Goal: Information Seeking & Learning: Learn about a topic

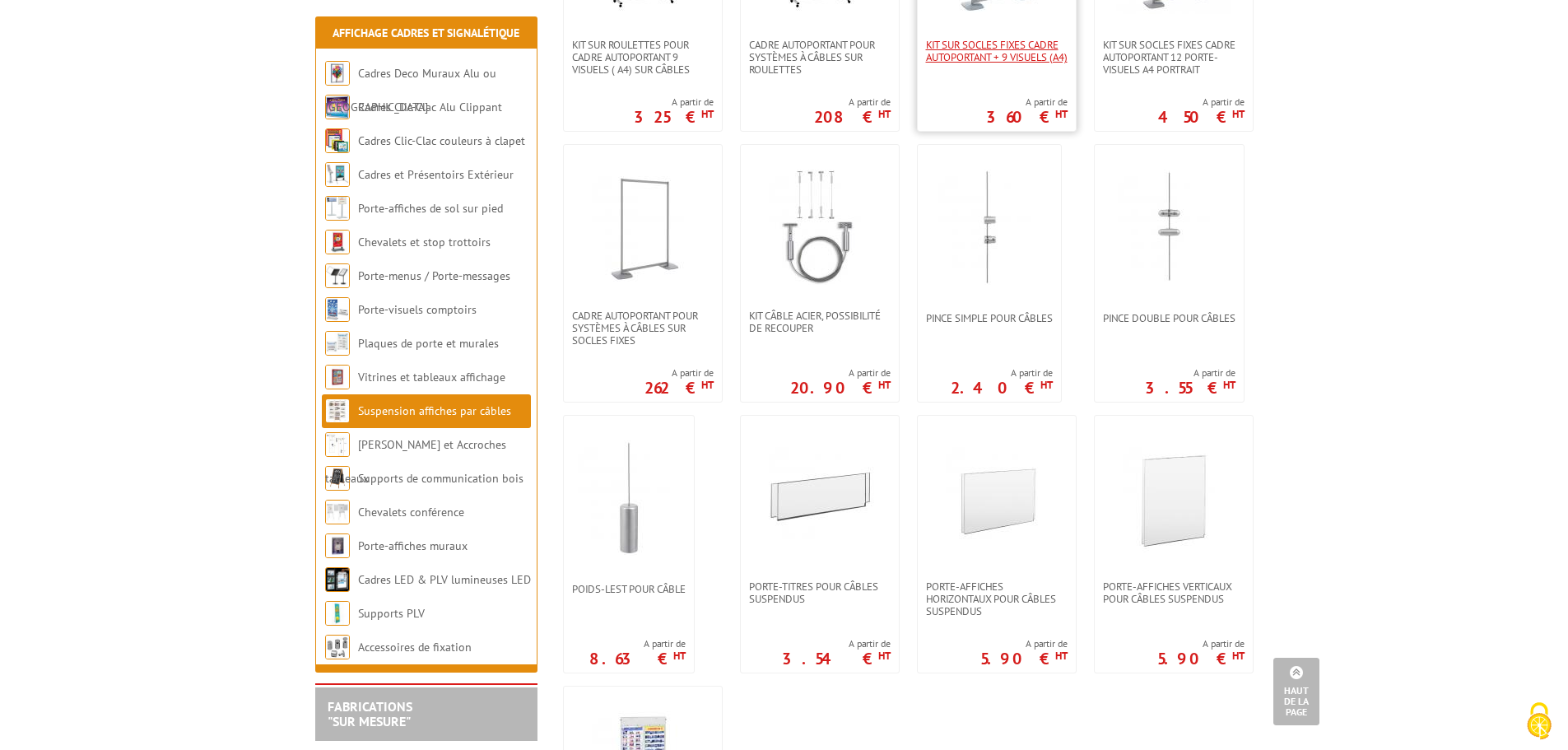
scroll to position [1236, 0]
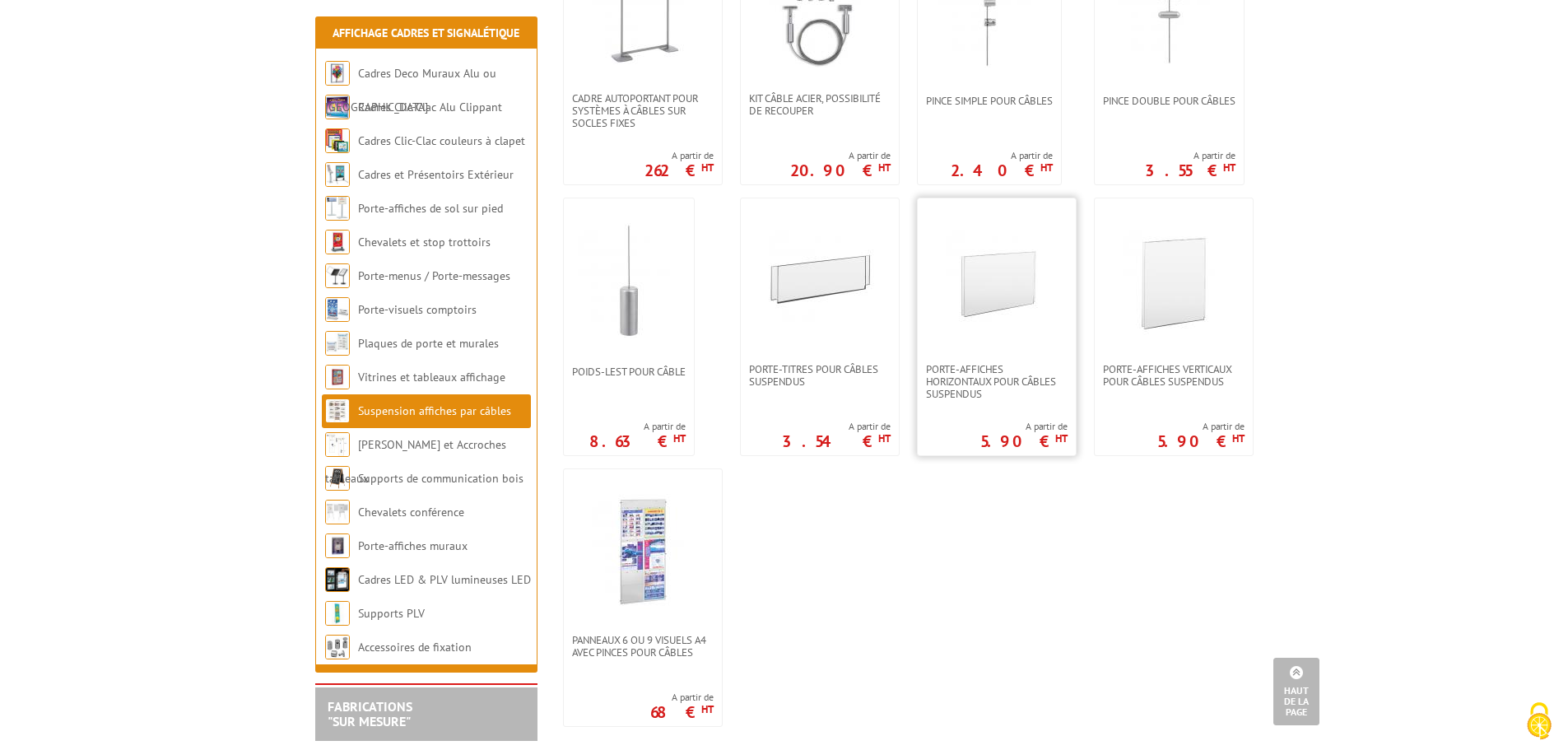
click at [1018, 322] on img at bounding box center [997, 281] width 116 height 116
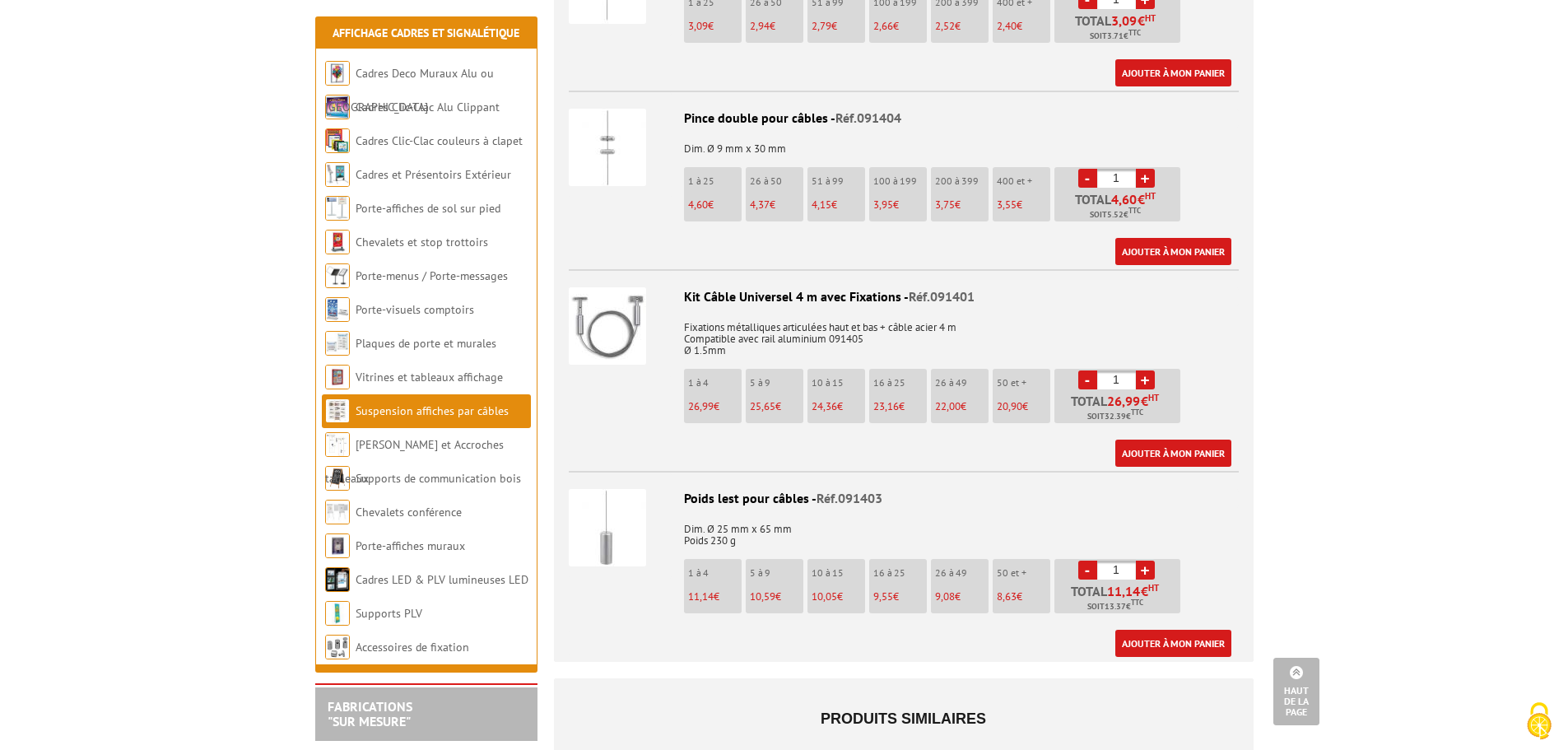
scroll to position [1400, 0]
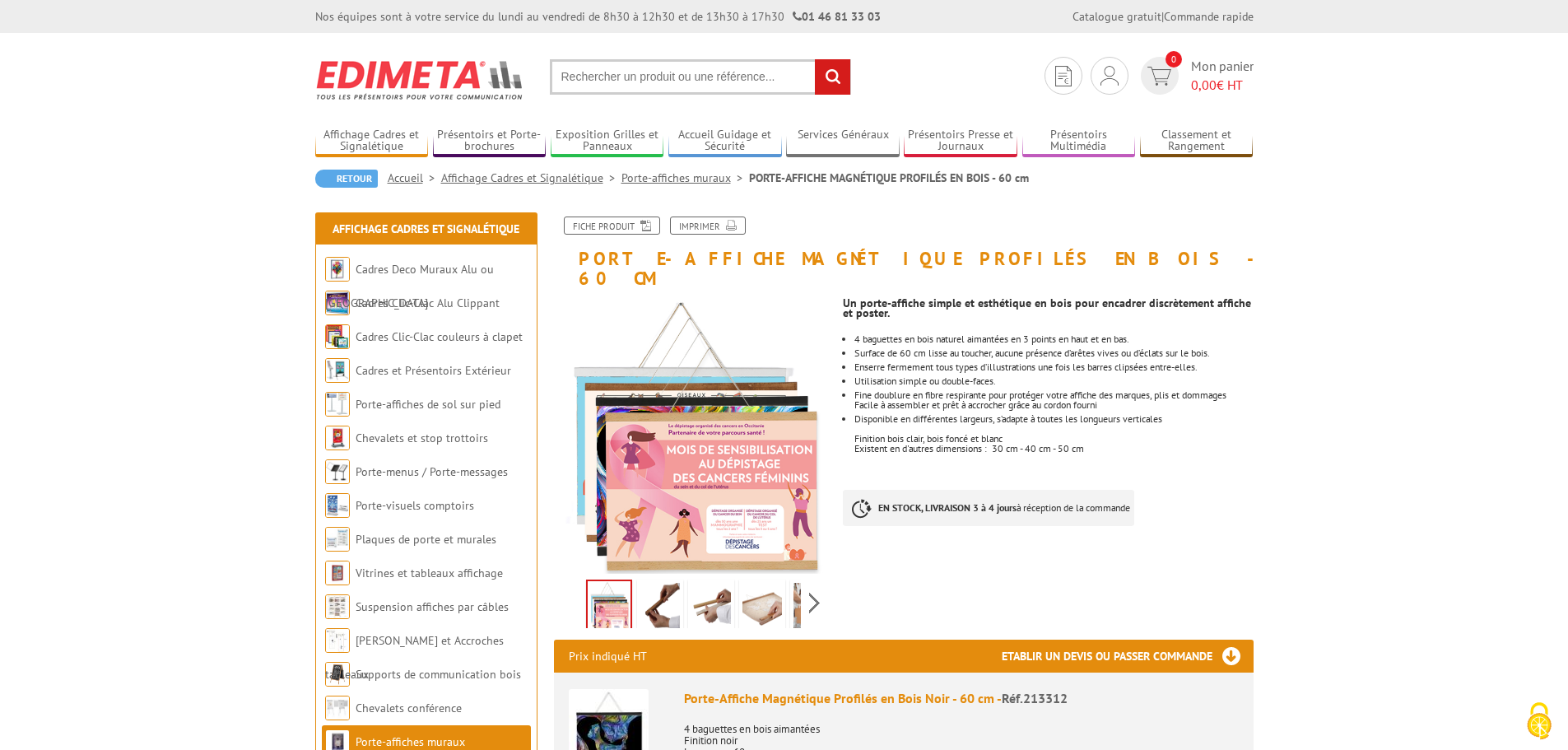
click at [758, 583] on img at bounding box center [762, 609] width 40 height 51
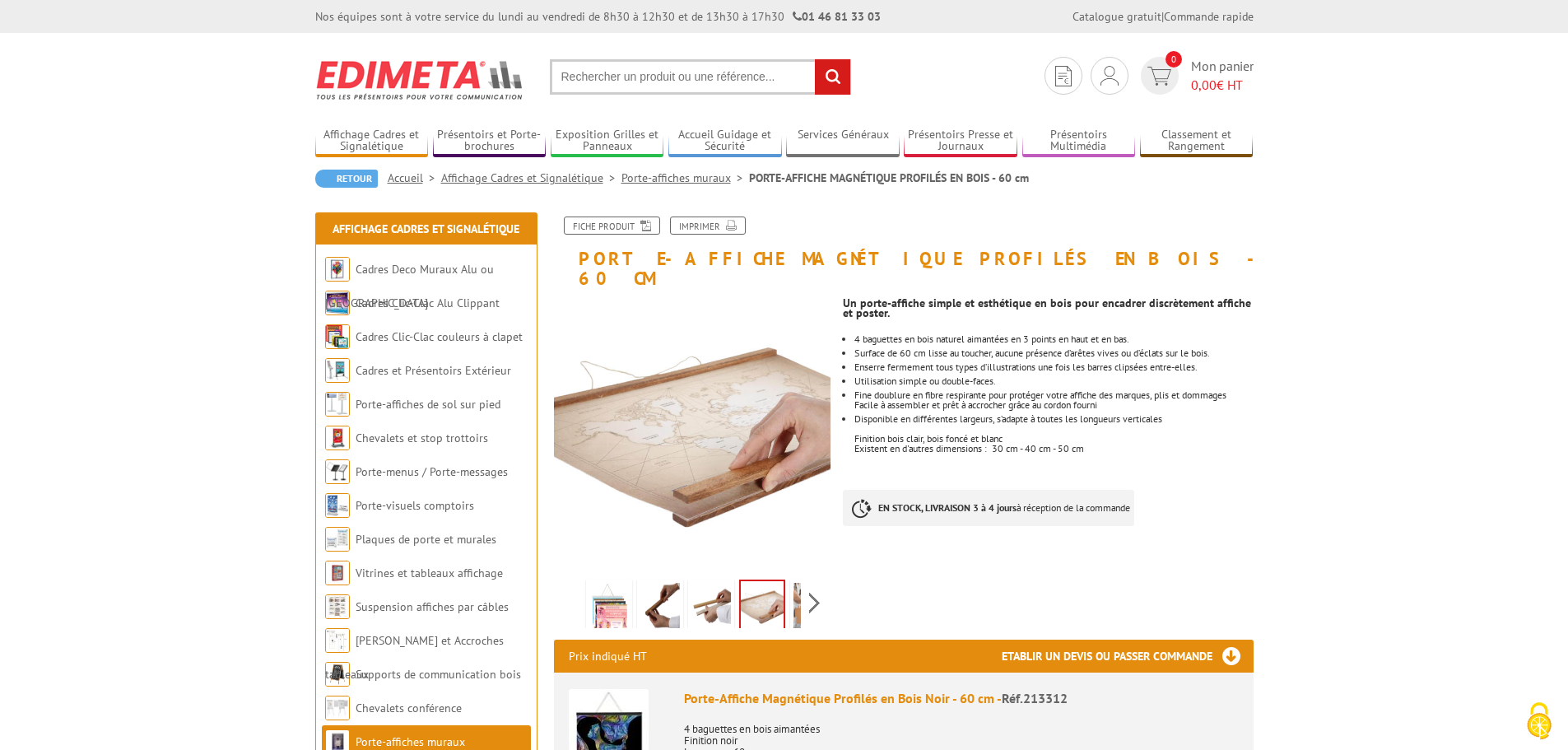
click at [717, 583] on img at bounding box center [711, 609] width 40 height 51
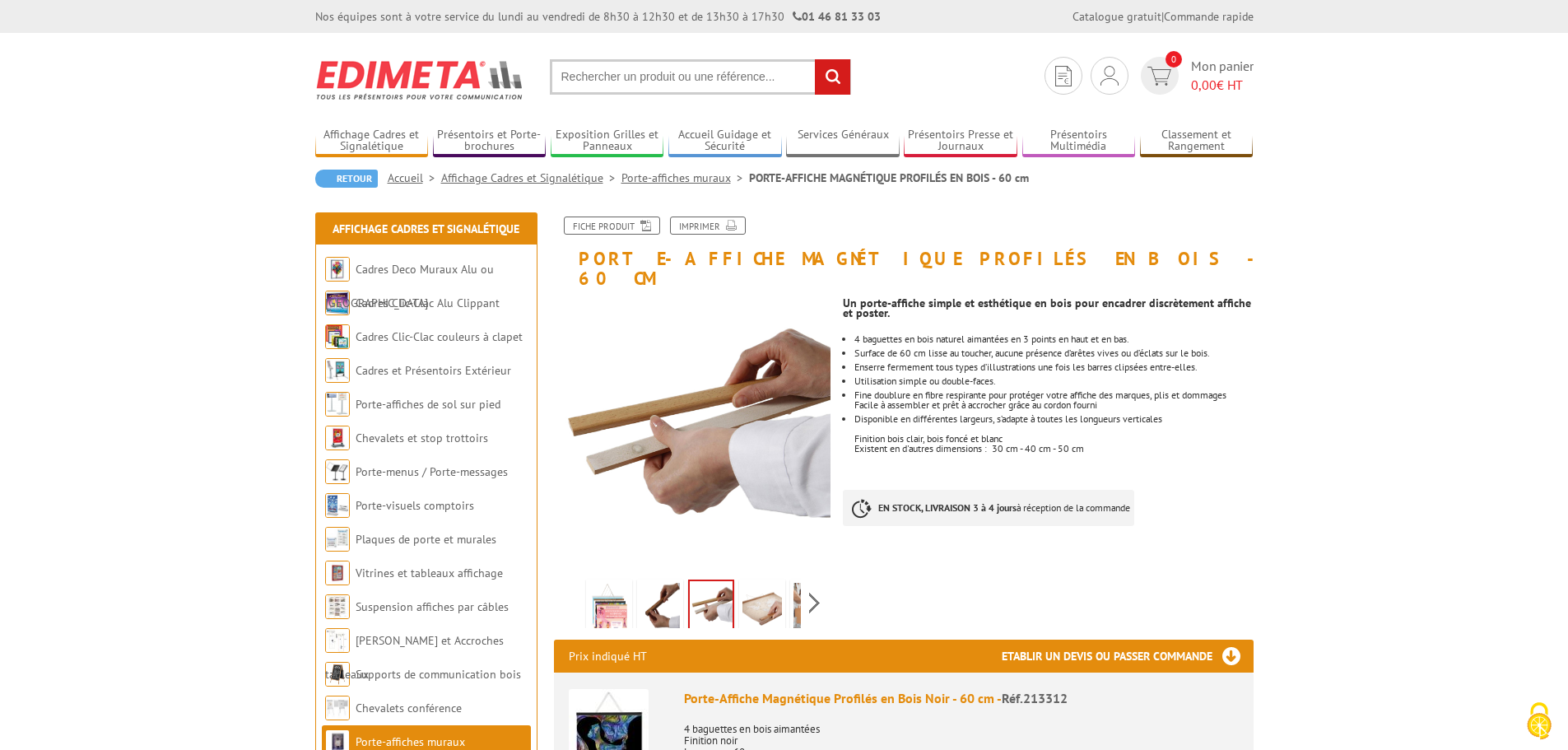
click at [766, 583] on img at bounding box center [762, 609] width 40 height 51
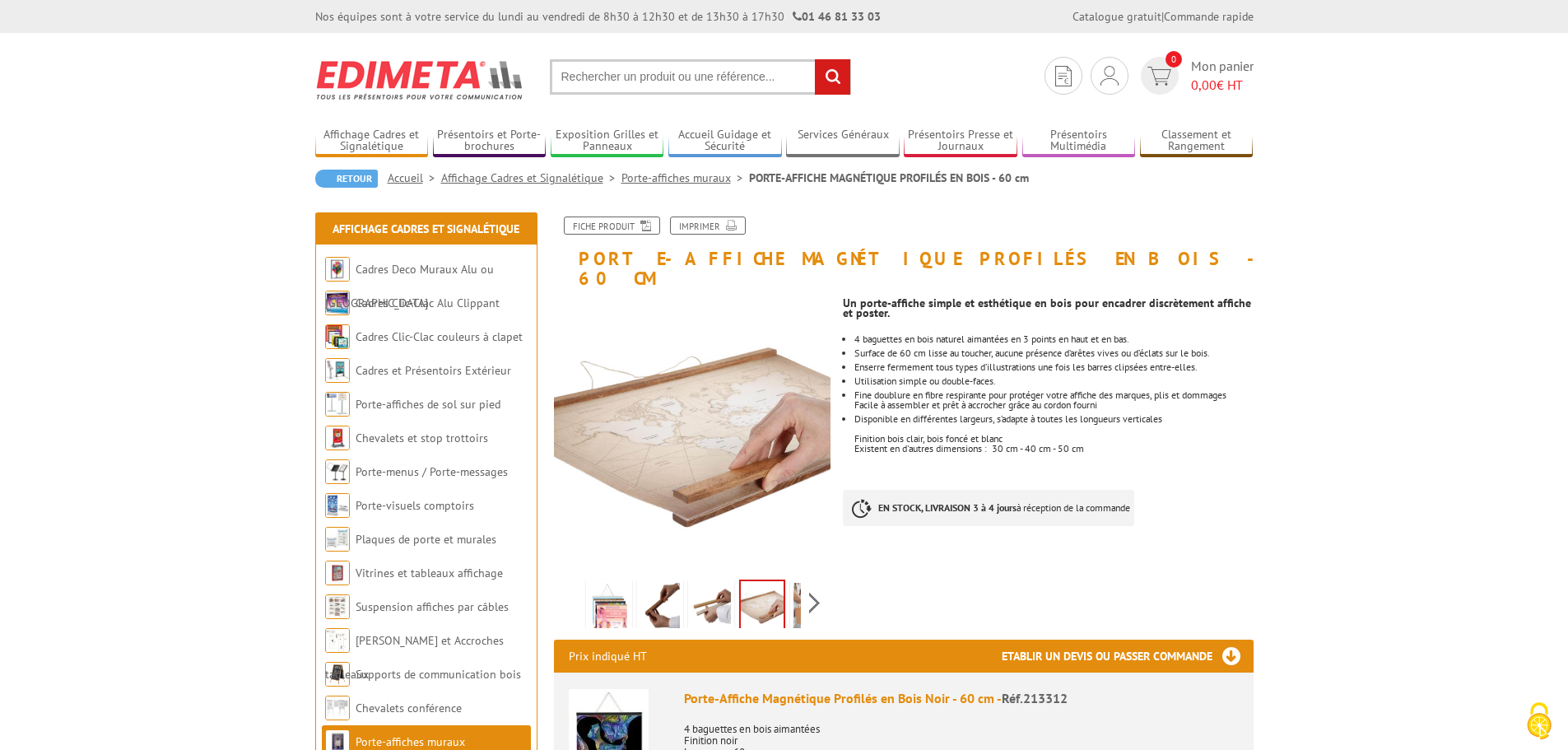
click at [595, 587] on img at bounding box center [609, 609] width 40 height 51
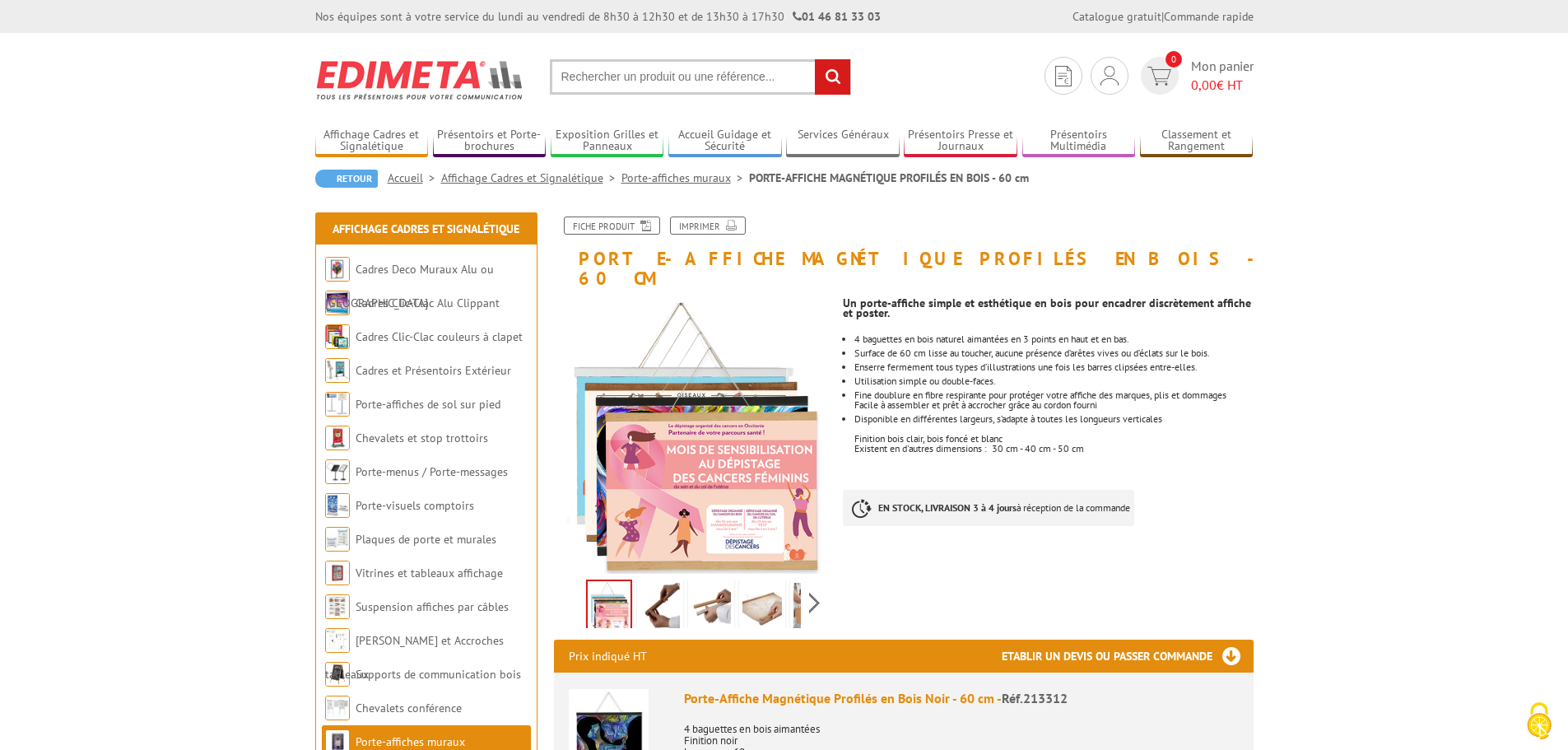
click at [794, 583] on img at bounding box center [813, 609] width 40 height 51
